Goal: Task Accomplishment & Management: Use online tool/utility

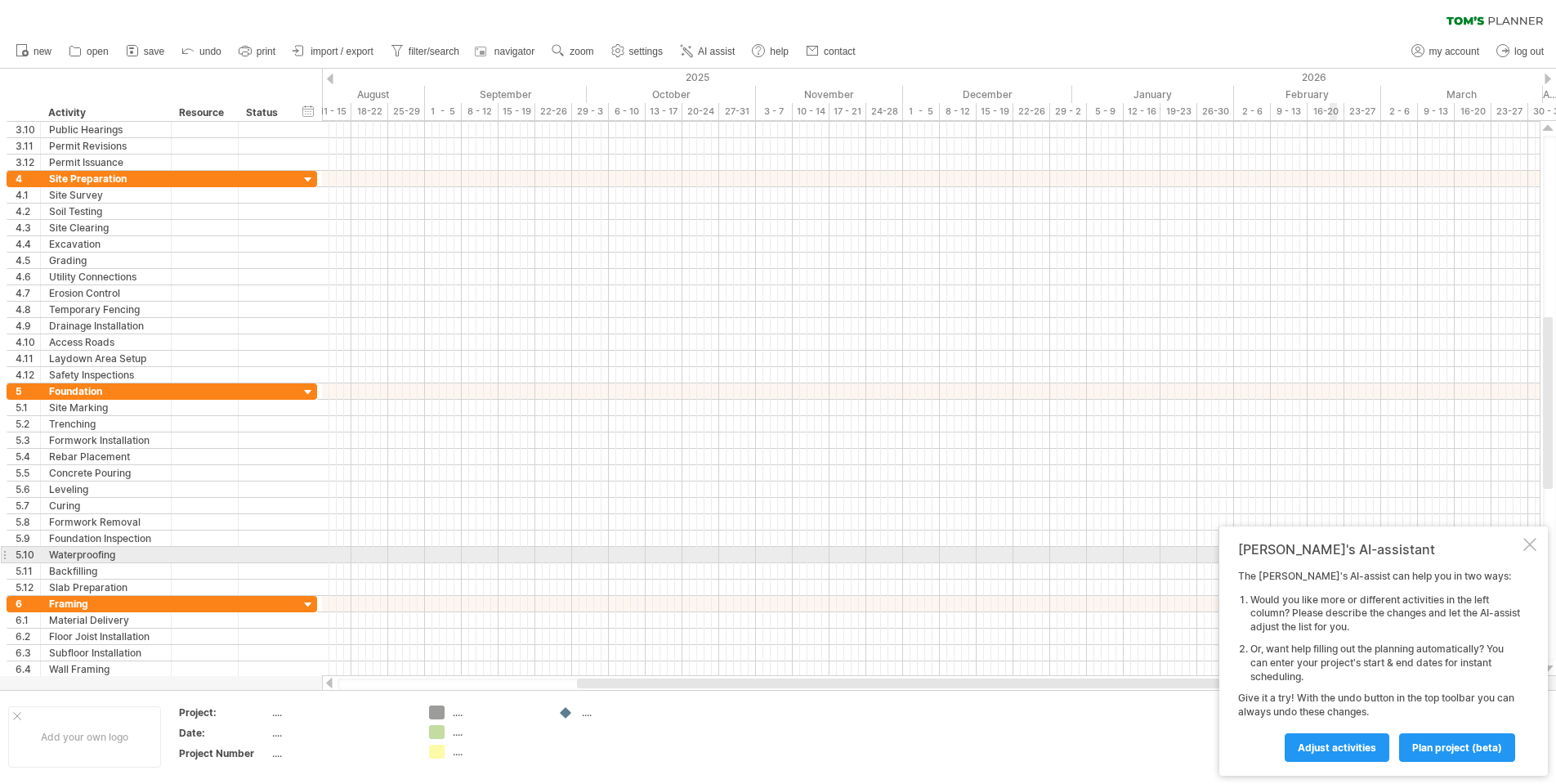
click at [1533, 550] on div at bounding box center [1530, 544] width 13 height 13
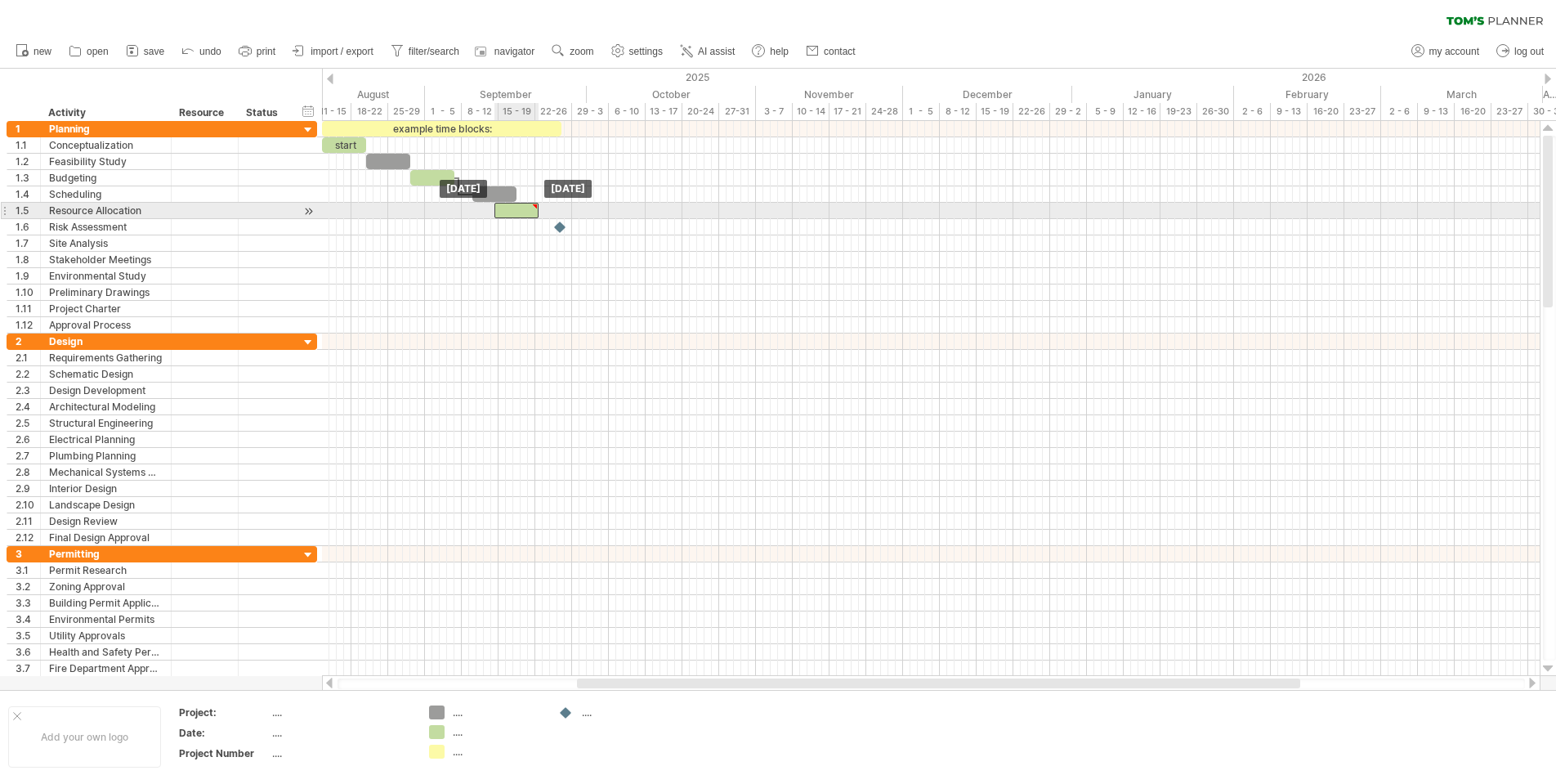
drag, startPoint x: 548, startPoint y: 213, endPoint x: 525, endPoint y: 216, distance: 23.2
click at [525, 216] on div at bounding box center [516, 211] width 44 height 16
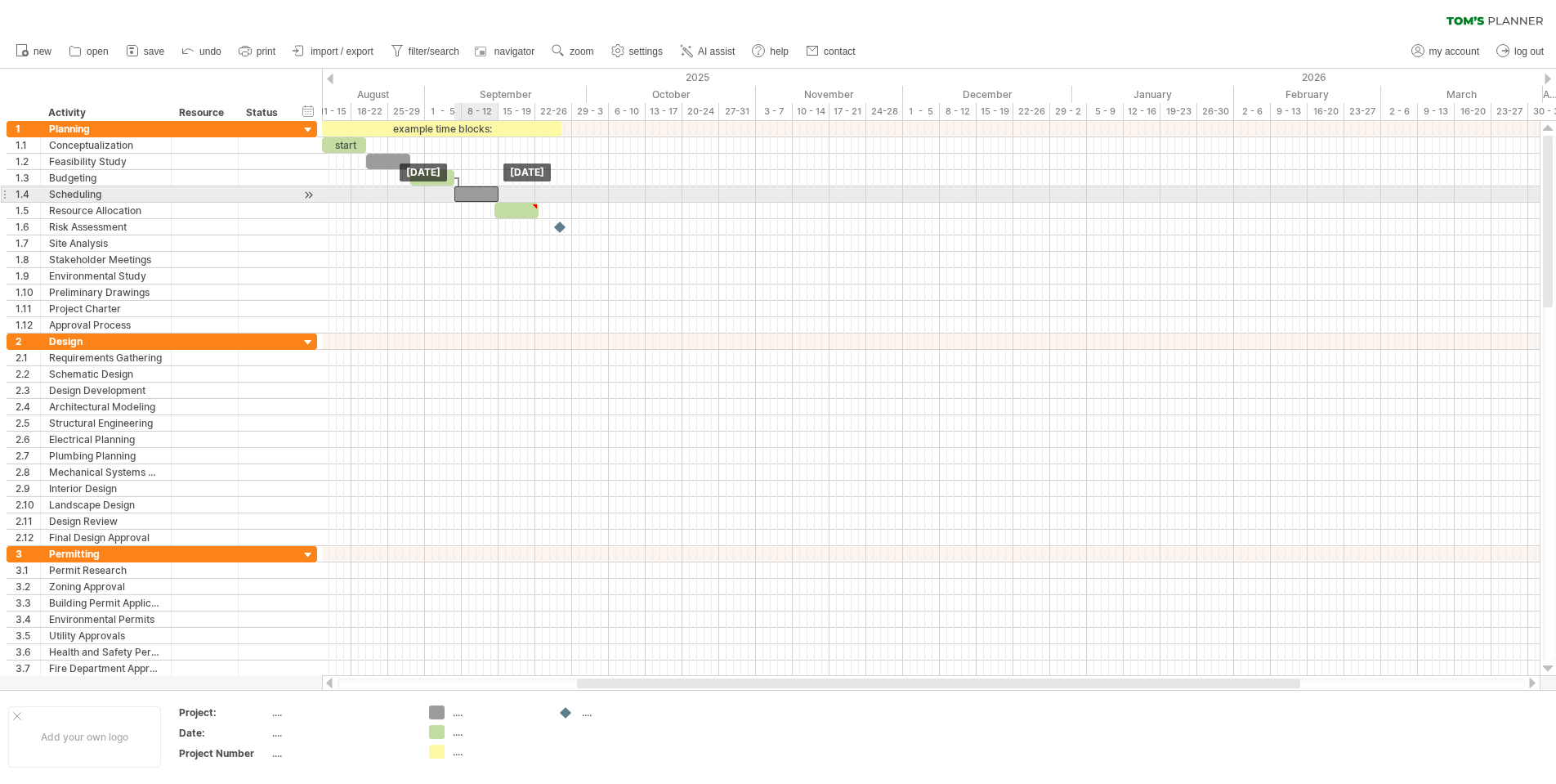
drag, startPoint x: 486, startPoint y: 188, endPoint x: 465, endPoint y: 193, distance: 21.6
click at [465, 193] on div at bounding box center [476, 194] width 44 height 16
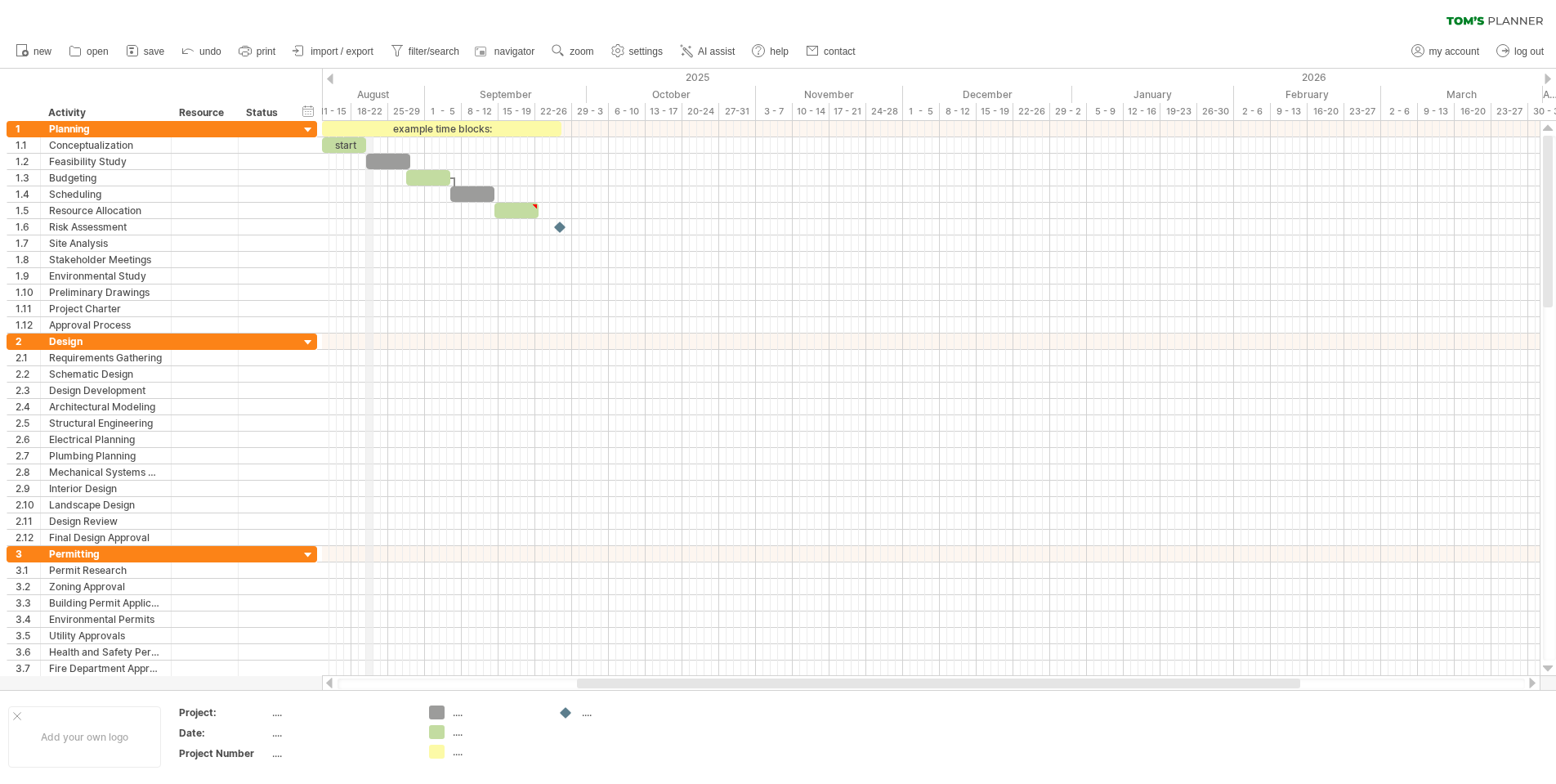
click at [373, 94] on div "August" at bounding box center [347, 94] width 155 height 18
click at [338, 114] on div "11 - 15" at bounding box center [333, 112] width 37 height 18
click at [353, 109] on div "18-22" at bounding box center [370, 112] width 37 height 18
click at [355, 114] on div "18-22" at bounding box center [370, 112] width 37 height 18
click at [391, 116] on div "25-29" at bounding box center [407, 112] width 37 height 18
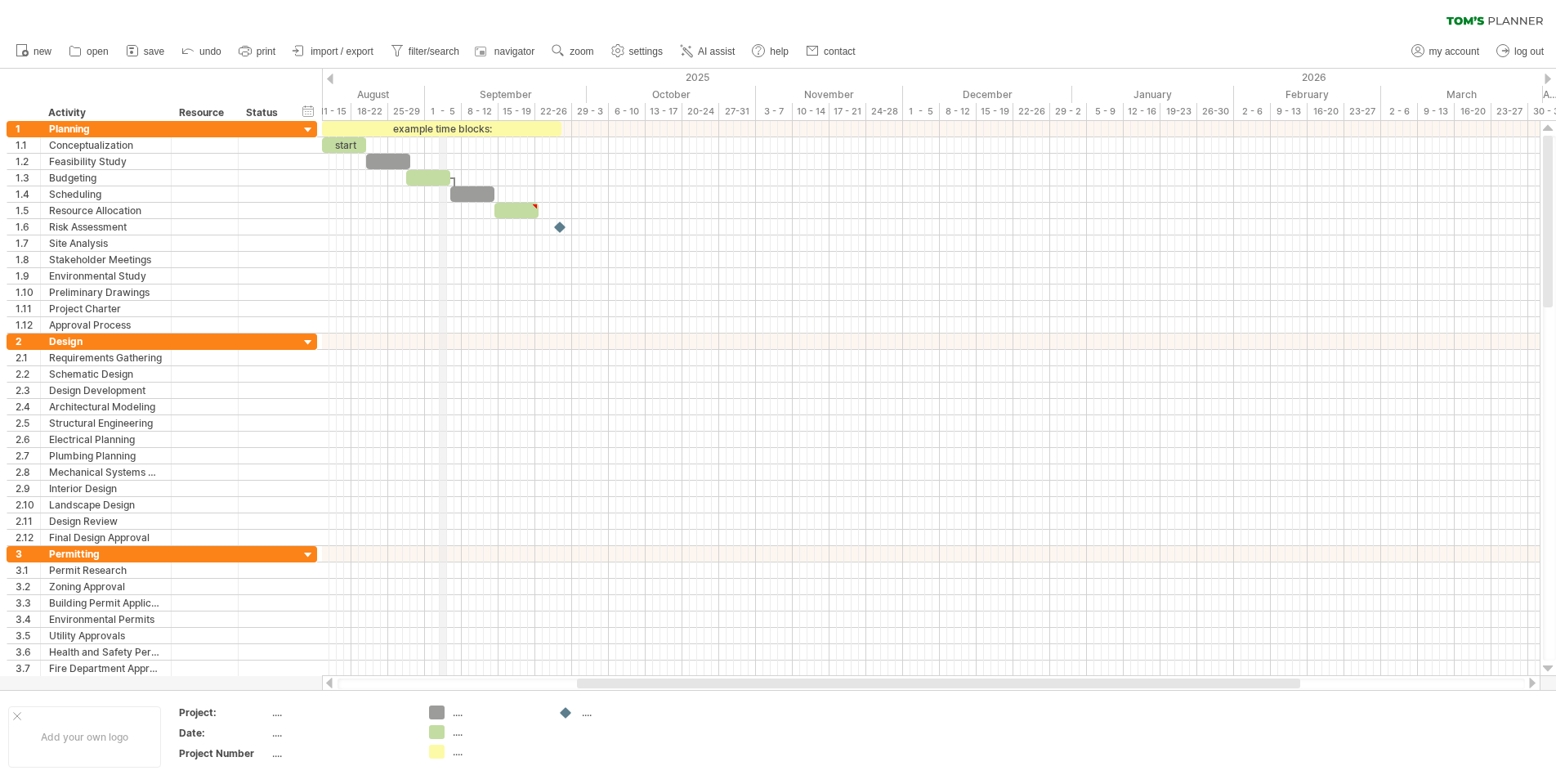
click at [440, 116] on div "1 - 5" at bounding box center [444, 112] width 37 height 18
click at [425, 93] on div "August" at bounding box center [347, 94] width 155 height 18
click at [425, 91] on div "August" at bounding box center [355, 94] width 155 height 18
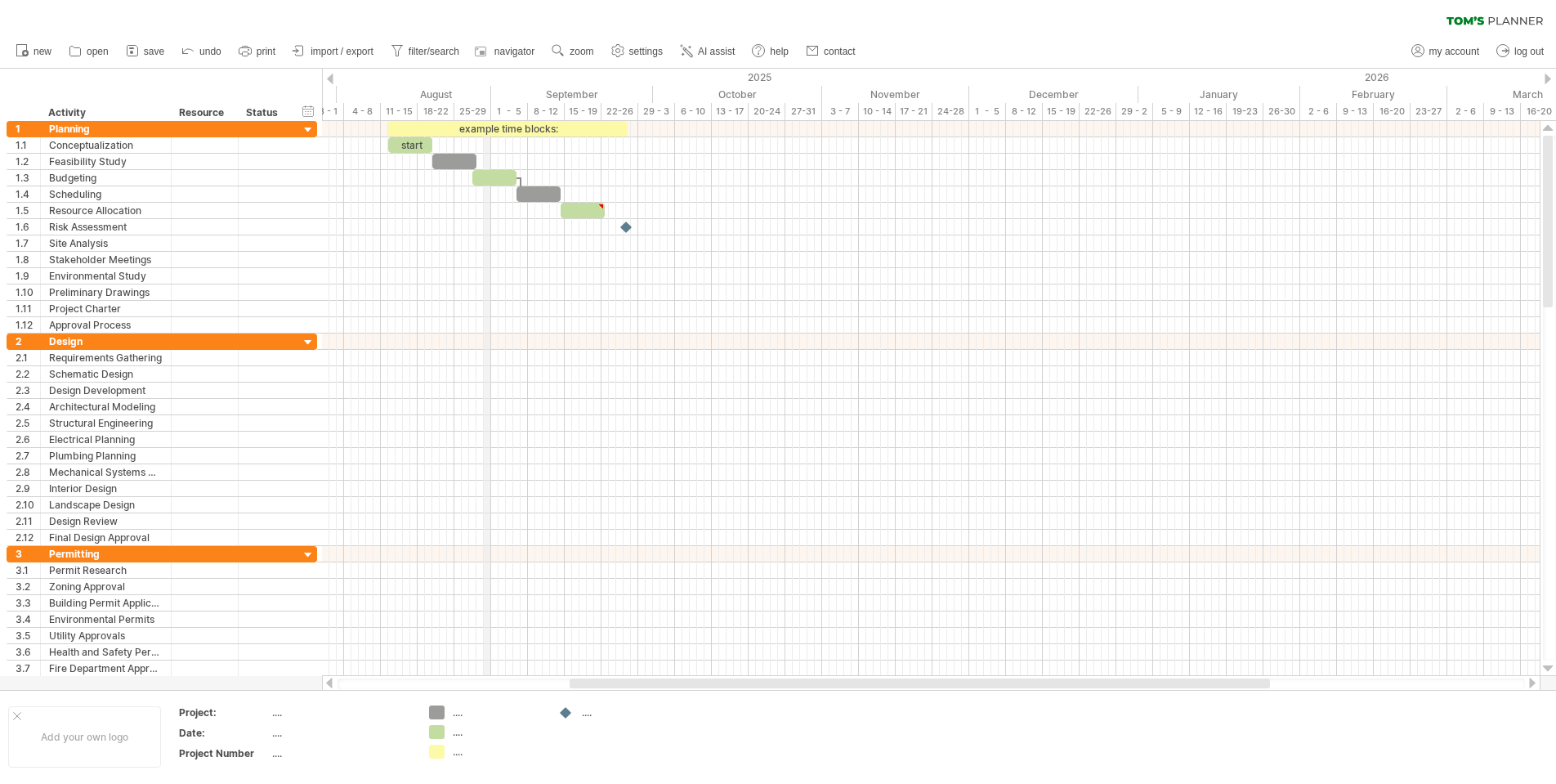
drag, startPoint x: 432, startPoint y: 91, endPoint x: 484, endPoint y: 111, distance: 55.7
click at [368, 143] on div at bounding box center [931, 145] width 1218 height 17
click at [396, 108] on div "11 - 15" at bounding box center [399, 112] width 37 height 18
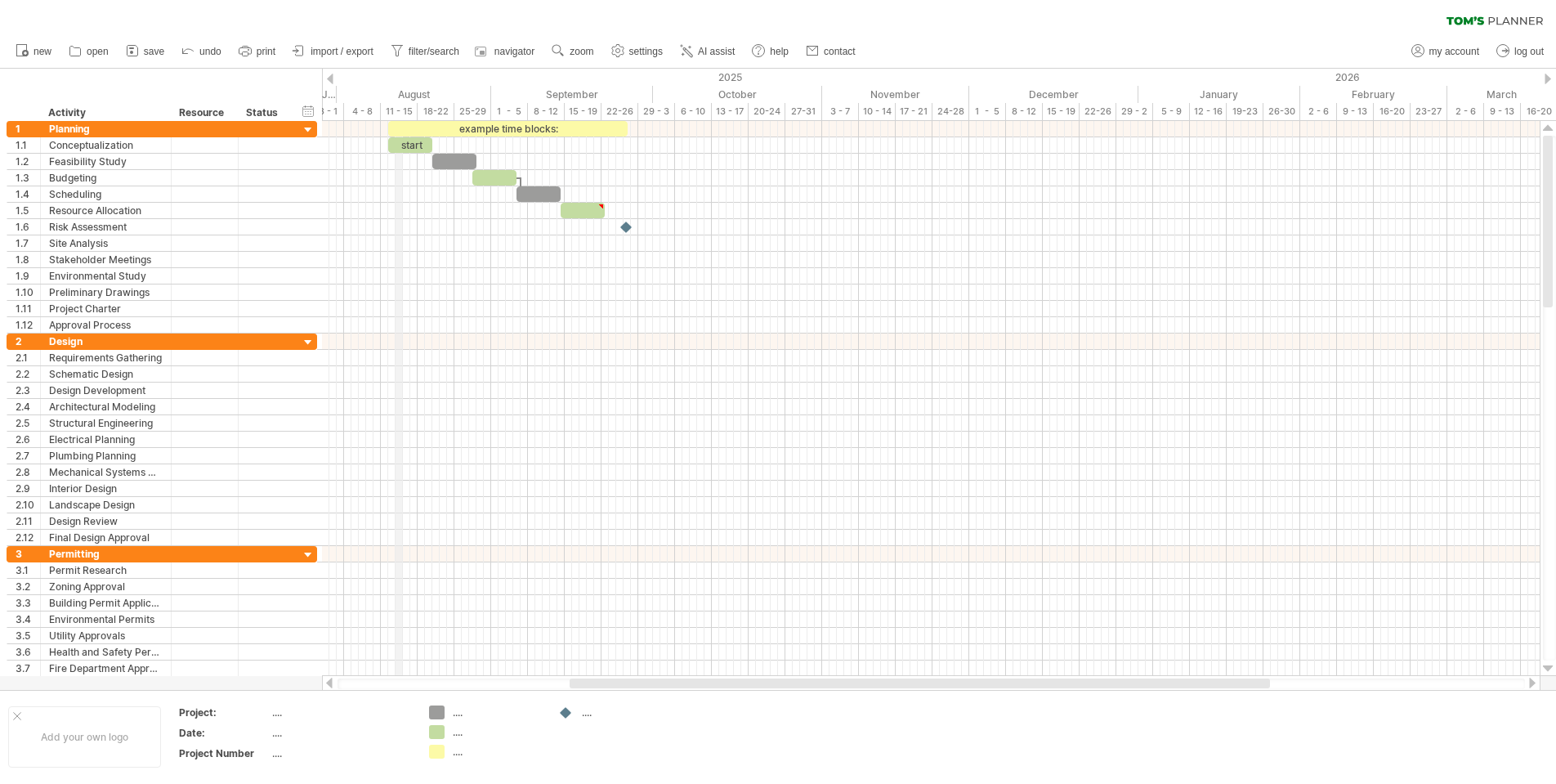
click at [396, 108] on div "11 - 15" at bounding box center [399, 112] width 37 height 18
click at [417, 116] on div "11 - 15" at bounding box center [399, 112] width 37 height 18
click at [434, 131] on div "example time blocks:" at bounding box center [508, 129] width 240 height 16
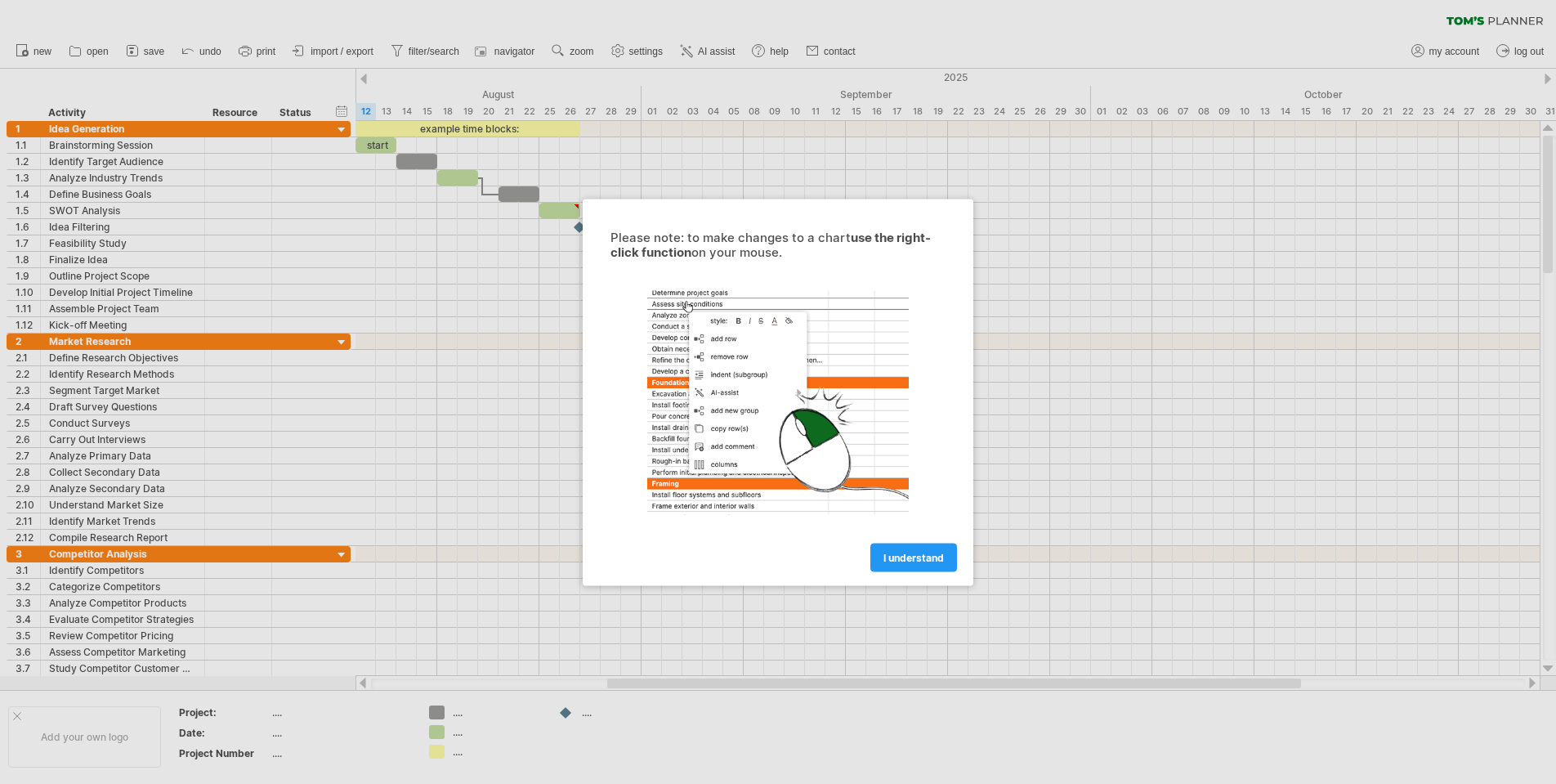
click at [907, 552] on span "I understand" at bounding box center [914, 556] width 60 height 12
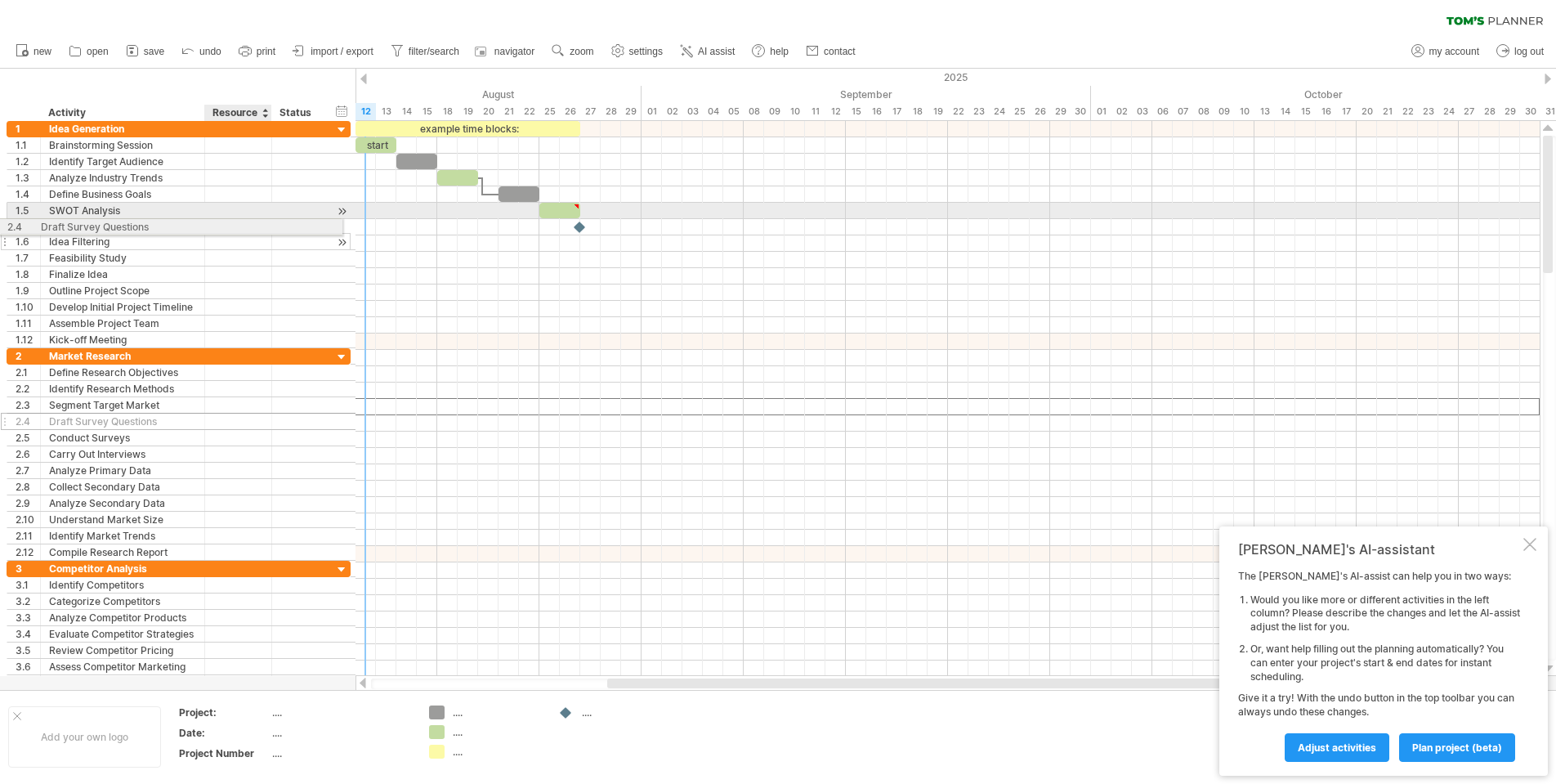
drag, startPoint x: 241, startPoint y: 413, endPoint x: 228, endPoint y: 224, distance: 189.4
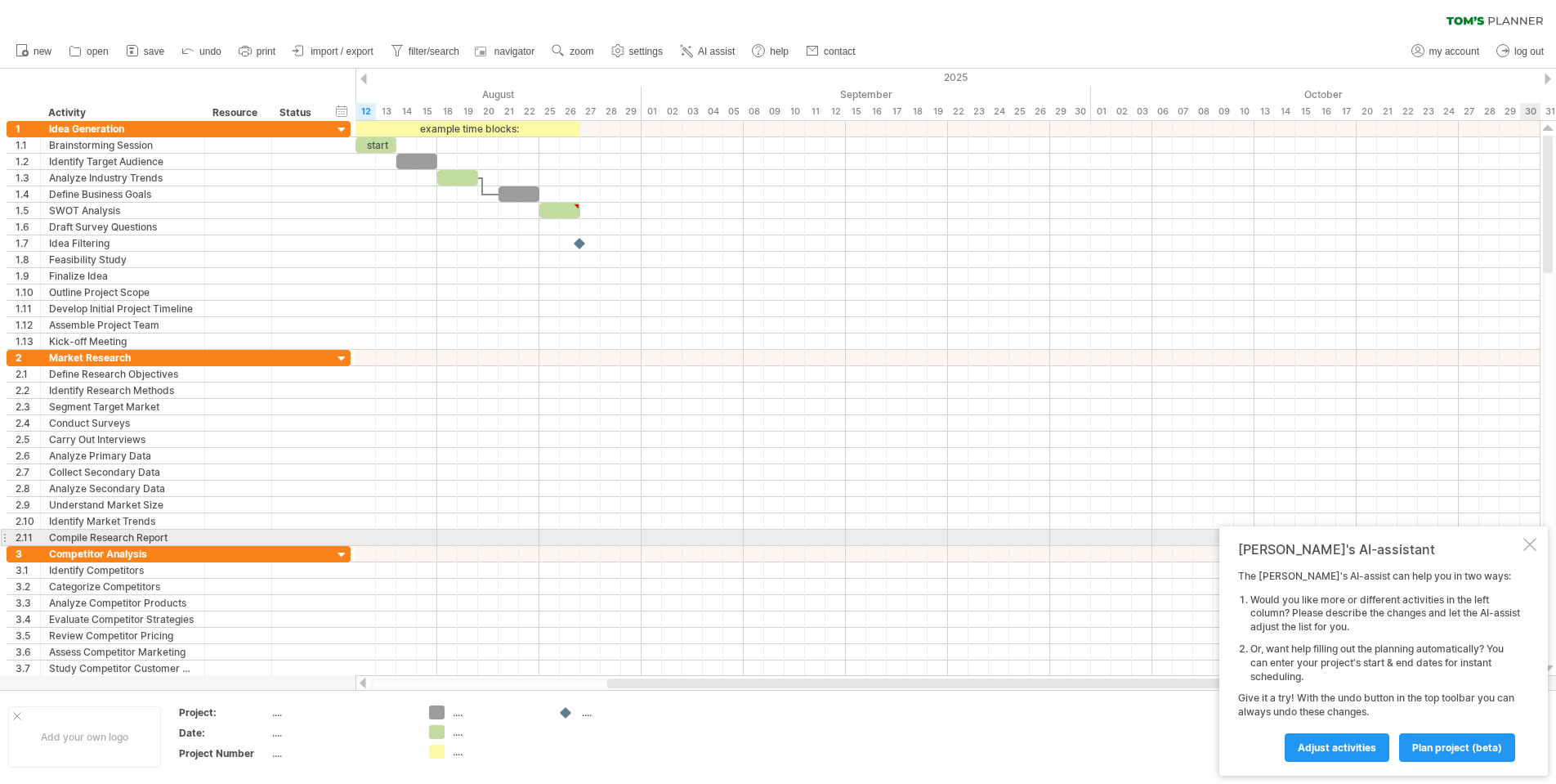
click at [1533, 542] on div at bounding box center [1530, 544] width 13 height 13
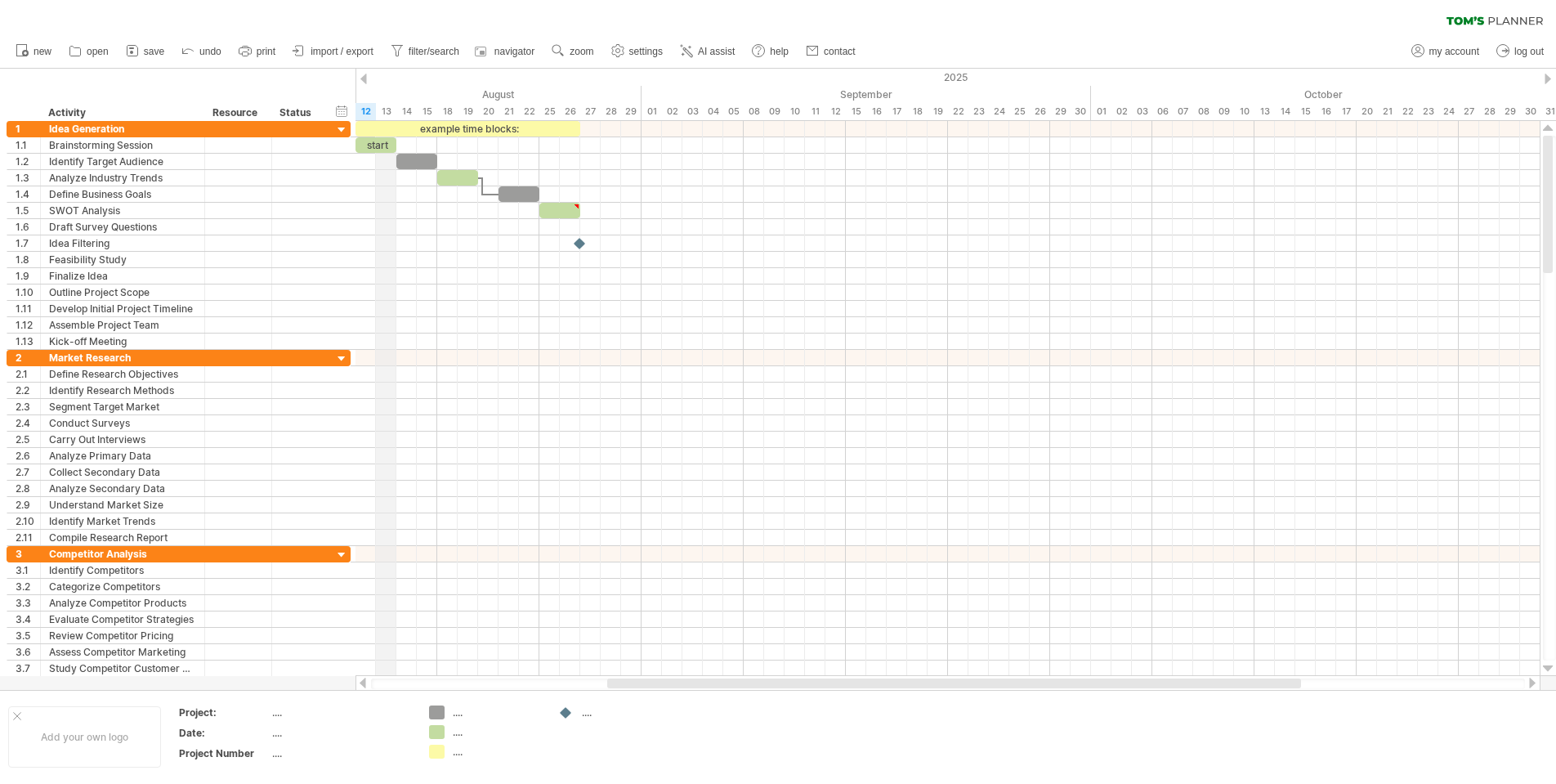
click at [396, 105] on div "13" at bounding box center [386, 112] width 20 height 18
click at [408, 108] on div "14" at bounding box center [406, 112] width 20 height 18
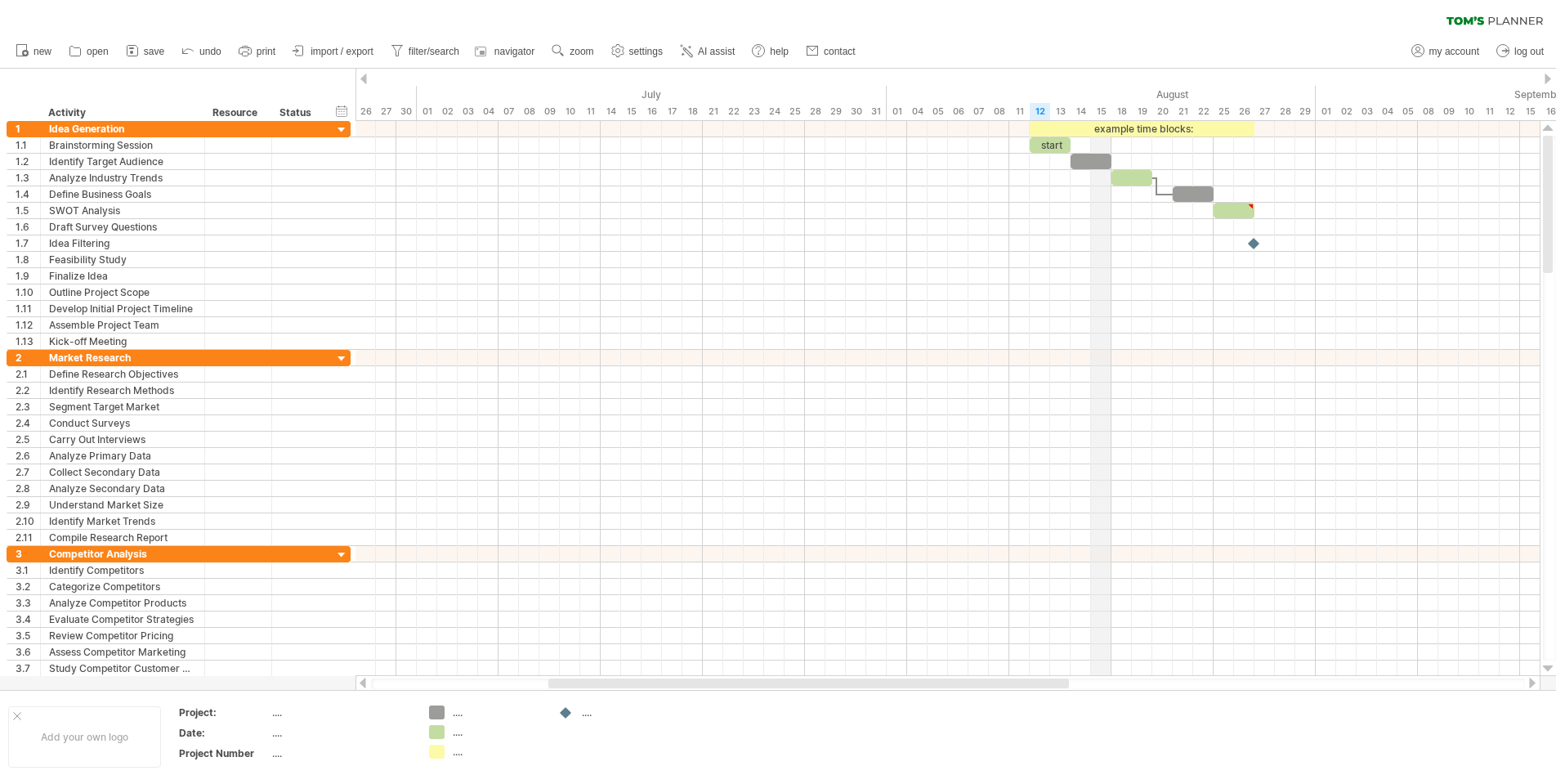
drag, startPoint x: 427, startPoint y: 112, endPoint x: 1049, endPoint y: 109, distance: 622.0
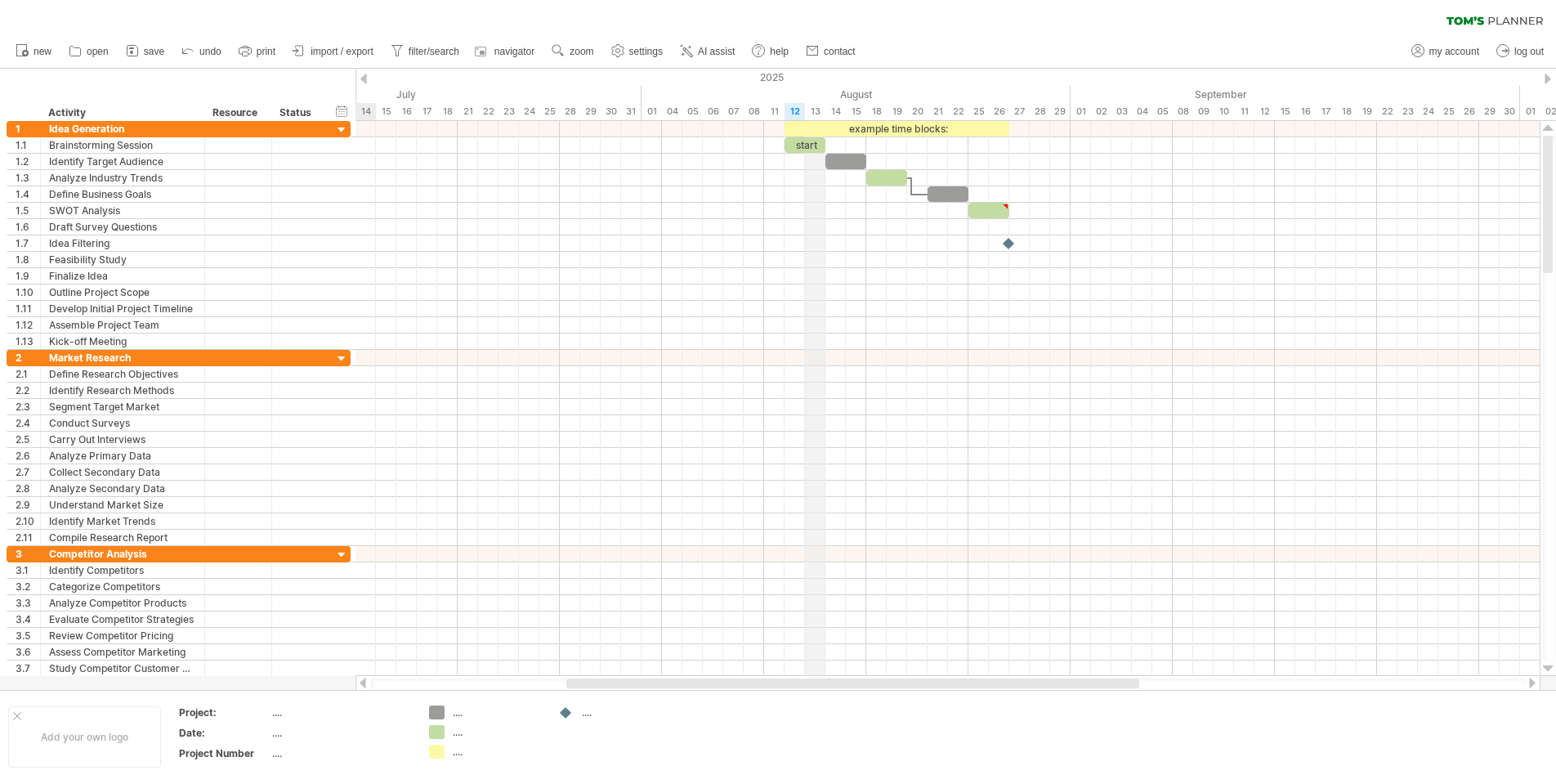
click at [818, 114] on div "13" at bounding box center [815, 112] width 20 height 18
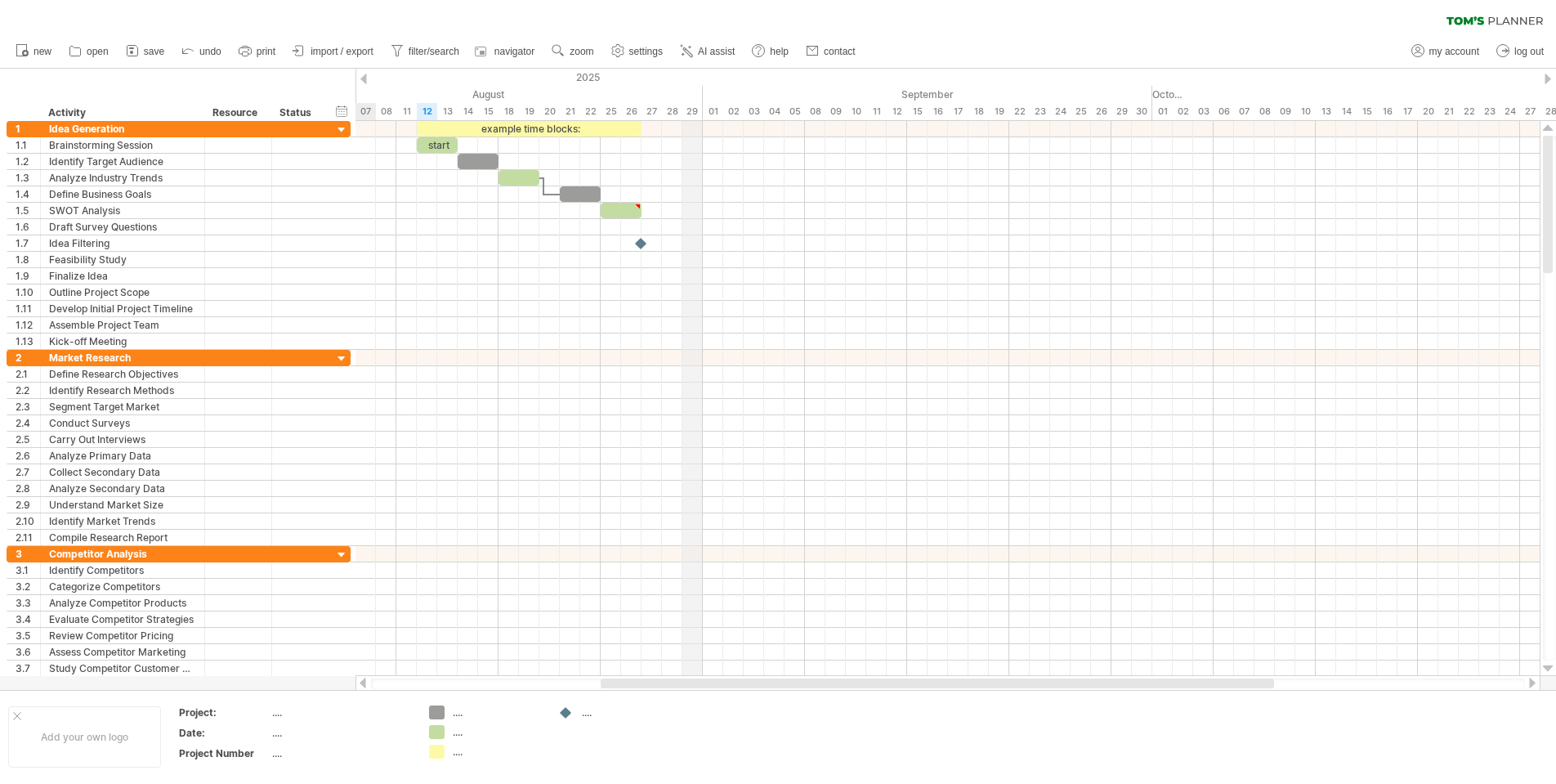
drag, startPoint x: 1070, startPoint y: 88, endPoint x: 699, endPoint y: 105, distance: 371.4
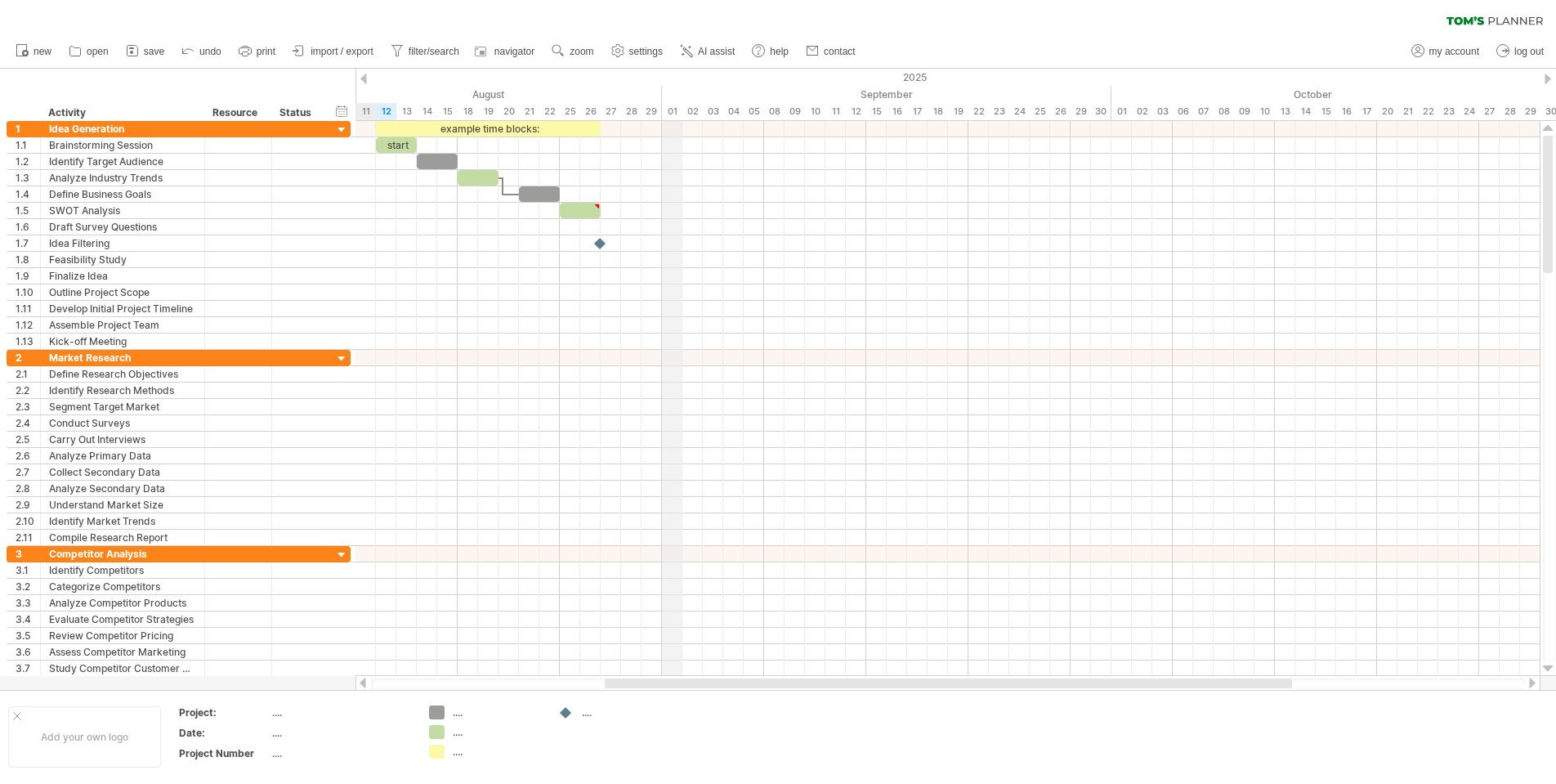
drag, startPoint x: 699, startPoint y: 105, endPoint x: 662, endPoint y: 105, distance: 37.0
